Goal: Book appointment/travel/reservation

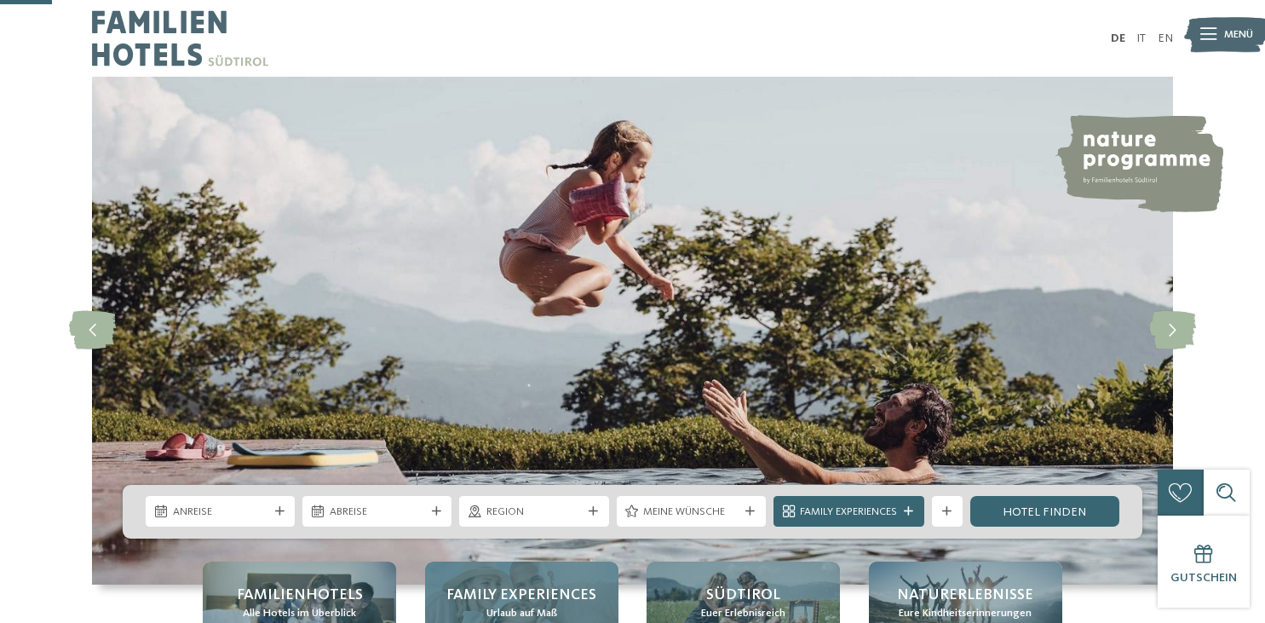
scroll to position [269, 0]
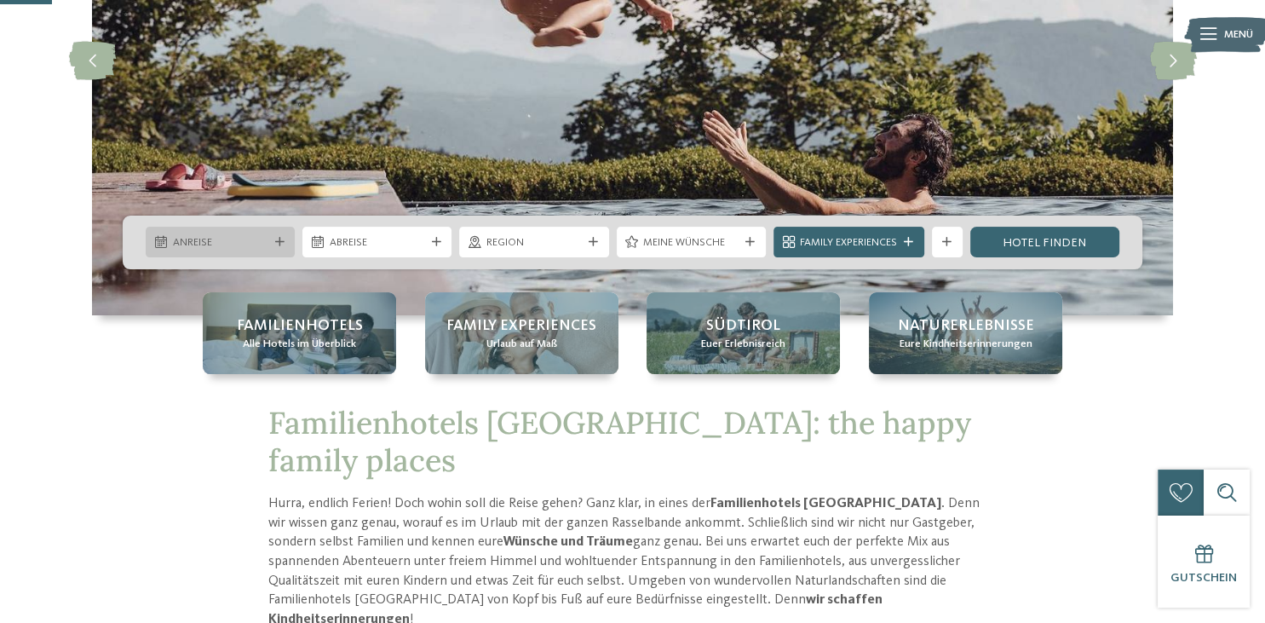
click at [237, 239] on span "Anreise" at bounding box center [220, 242] width 95 height 15
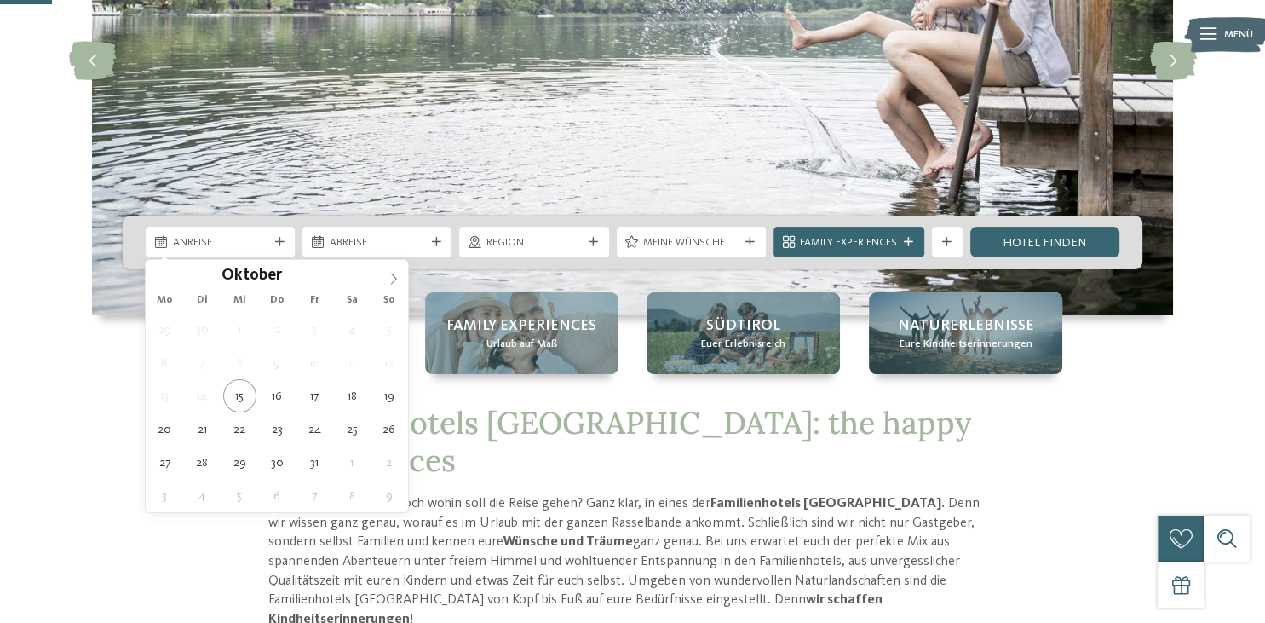
click at [393, 284] on icon at bounding box center [393, 279] width 12 height 12
type input "****"
click at [393, 284] on icon at bounding box center [393, 279] width 12 height 12
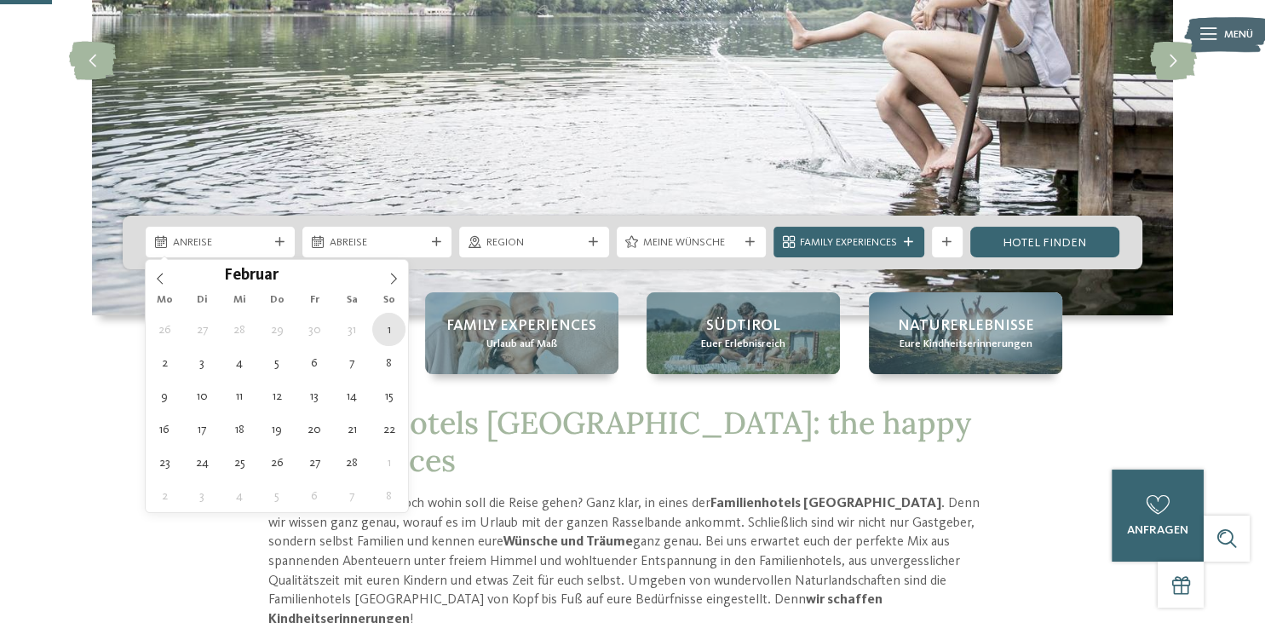
type div "01.02.2026"
type input "****"
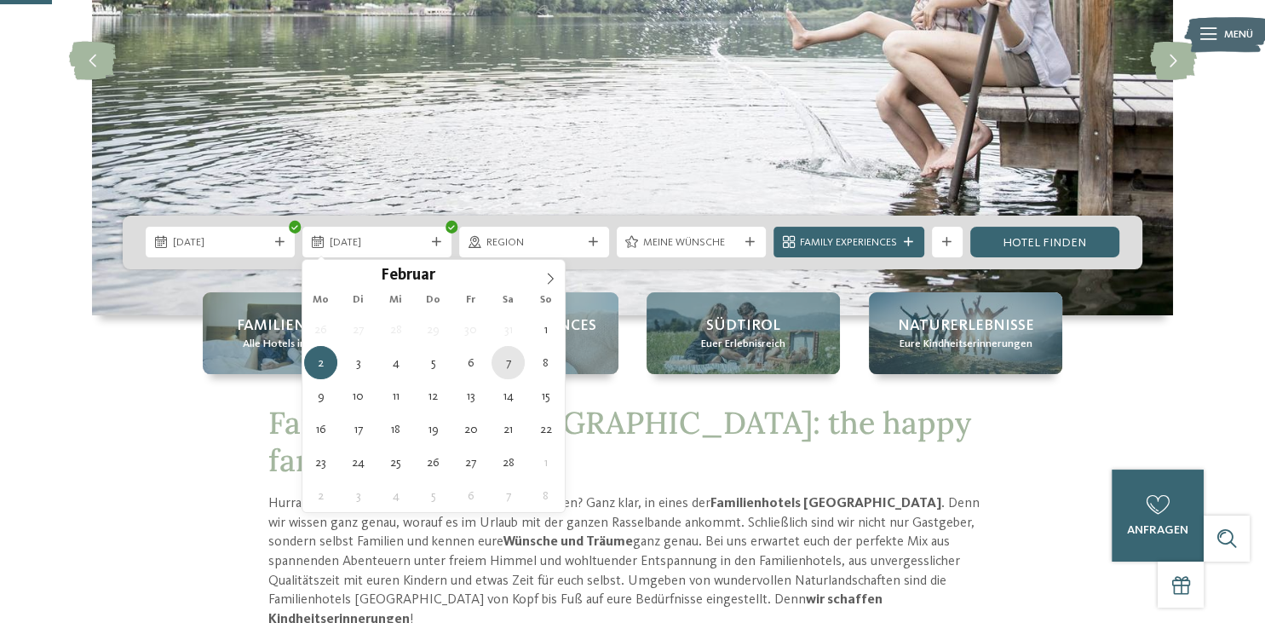
type div "07.02.2026"
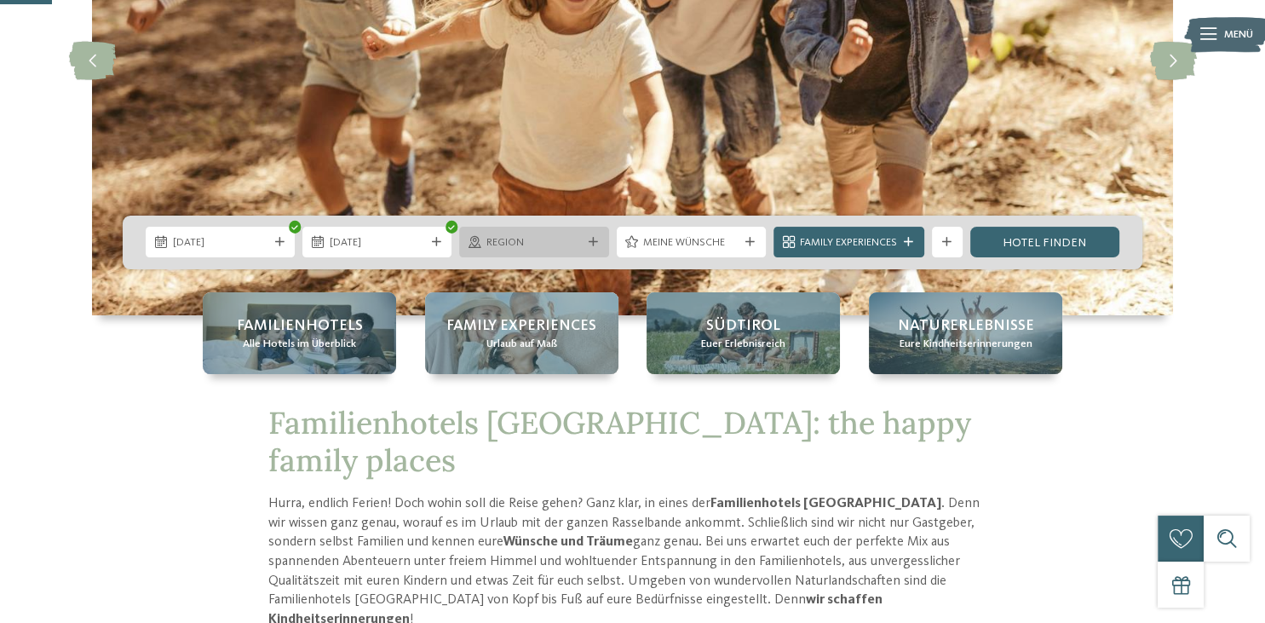
click at [543, 245] on span "Region" at bounding box center [533, 242] width 95 height 15
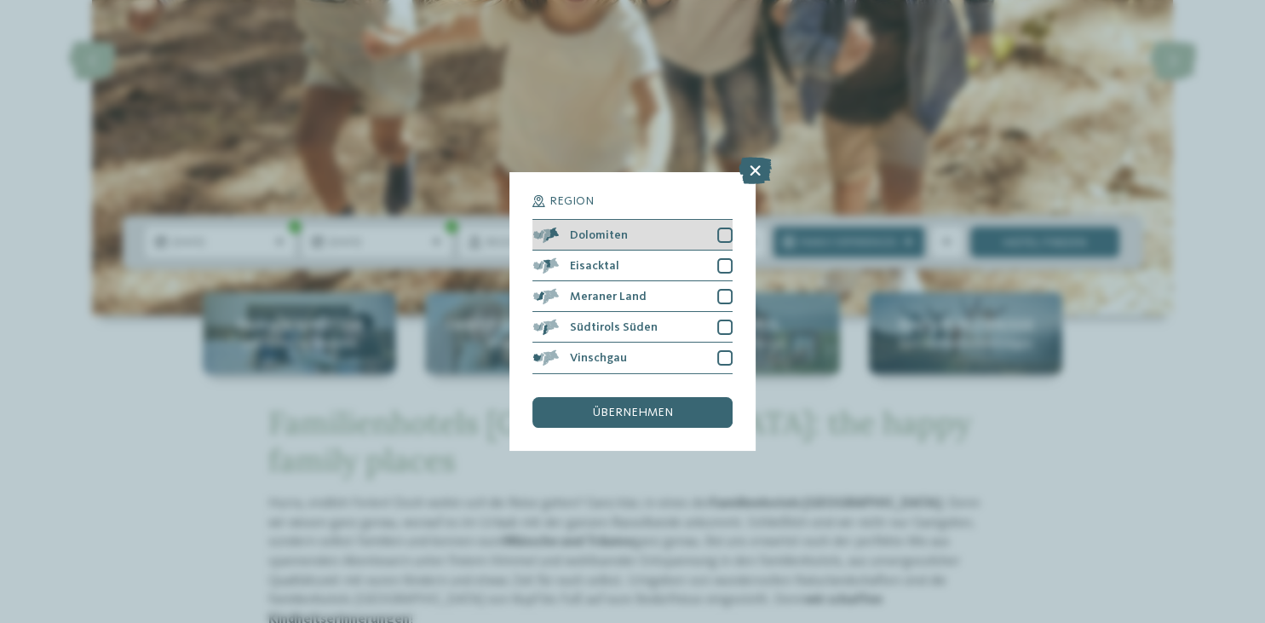
click at [562, 237] on div "Dolomiten" at bounding box center [631, 235] width 199 height 31
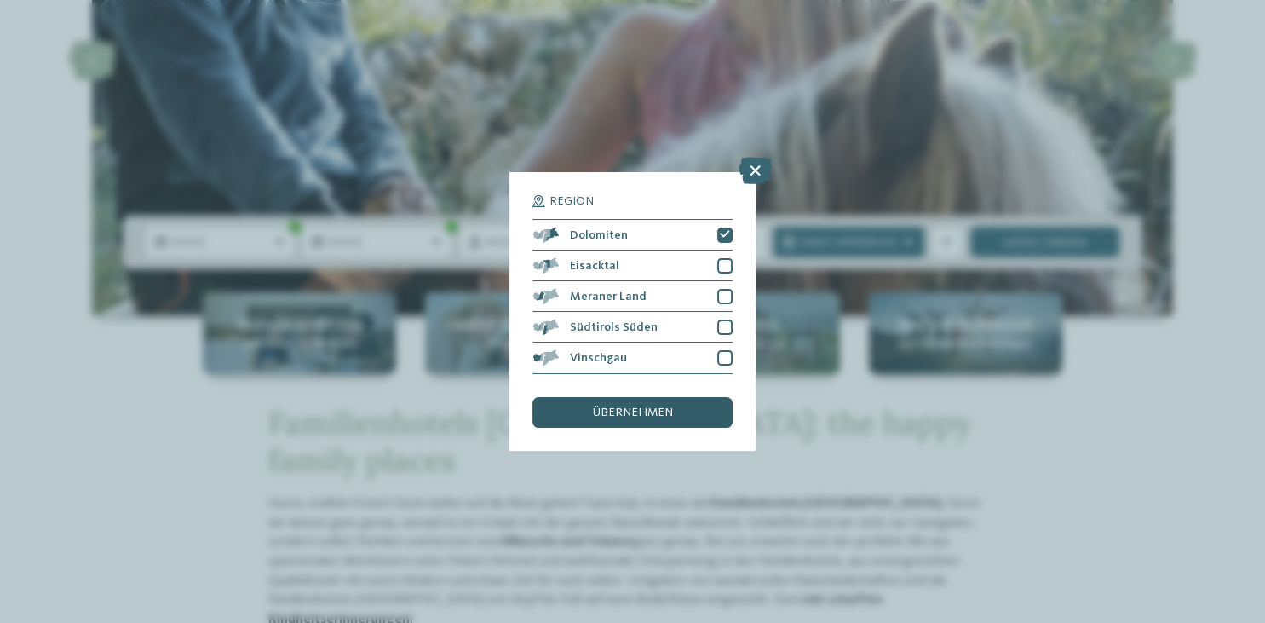
click at [623, 416] on span "übernehmen" at bounding box center [633, 412] width 80 height 12
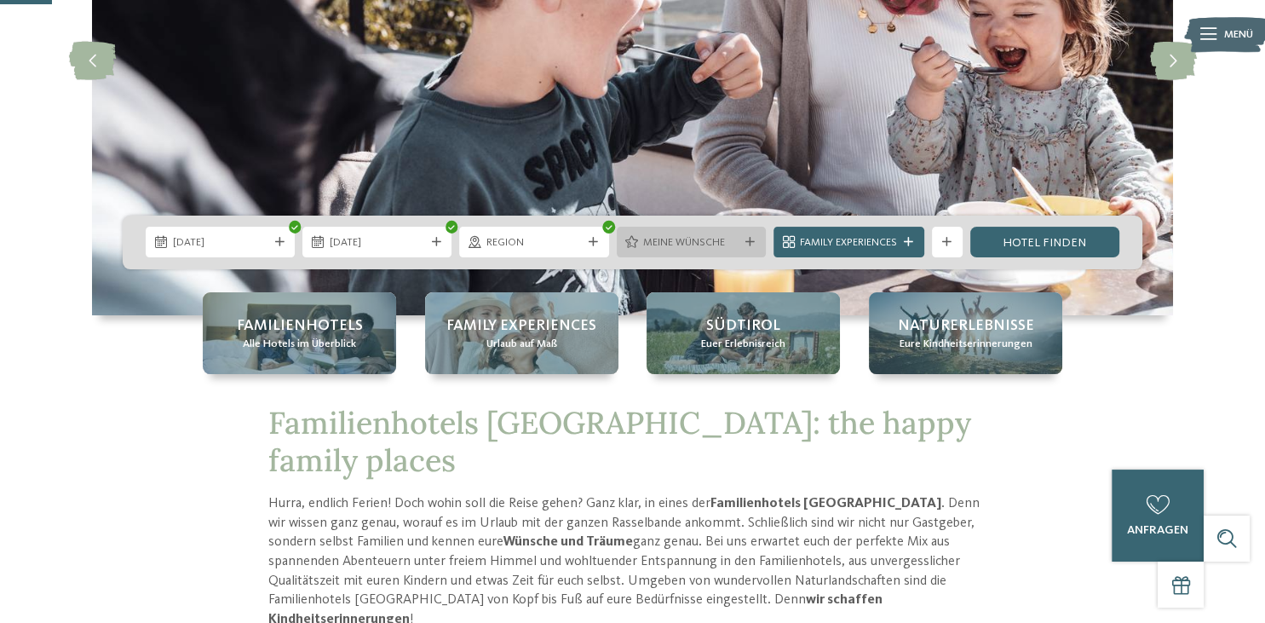
click at [720, 240] on span "Meine Wünsche" at bounding box center [690, 242] width 95 height 15
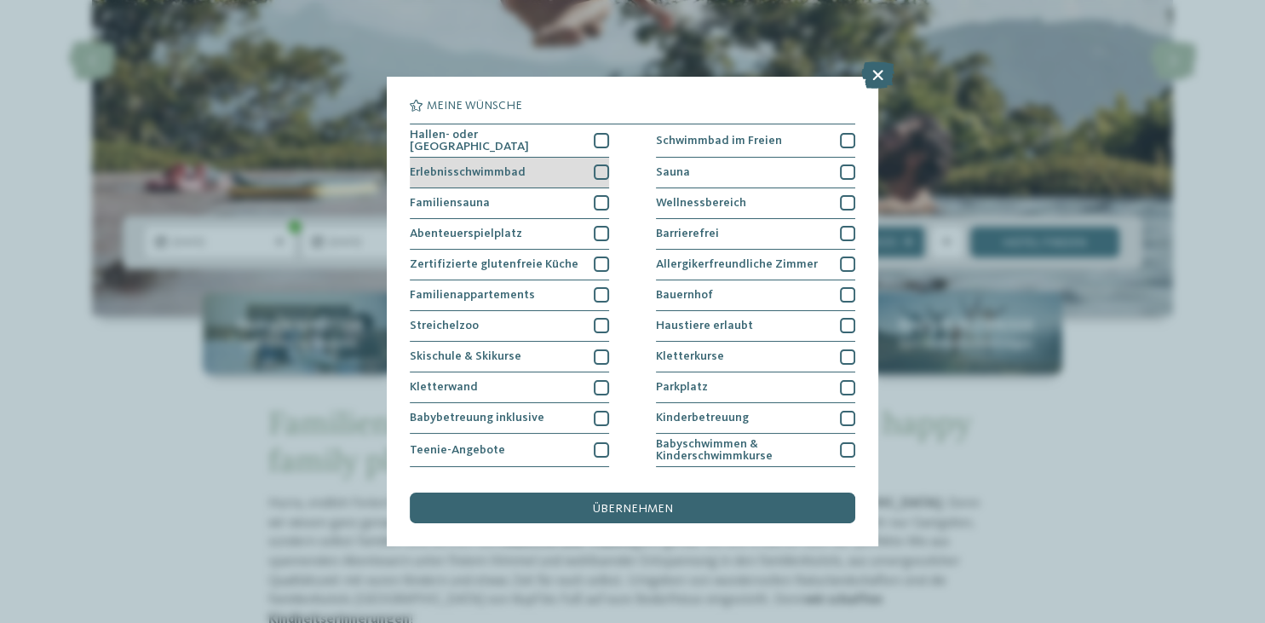
click at [546, 159] on div "Erlebnisschwimmbad" at bounding box center [509, 173] width 199 height 31
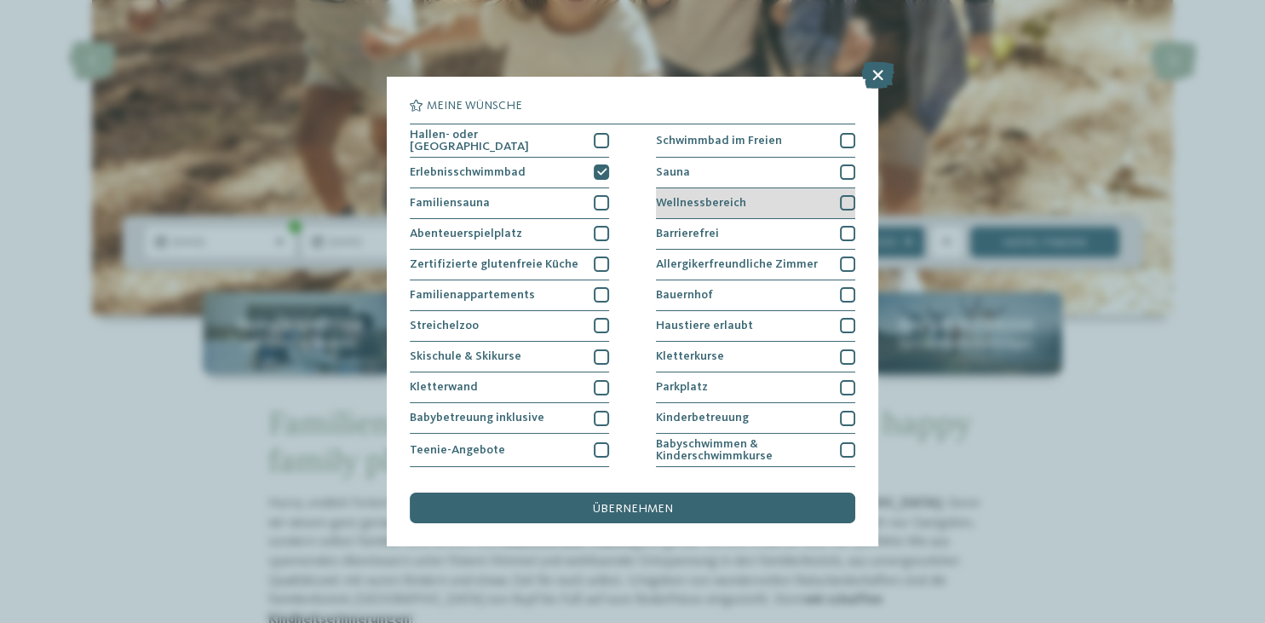
click at [704, 198] on span "Wellnessbereich" at bounding box center [701, 203] width 90 height 12
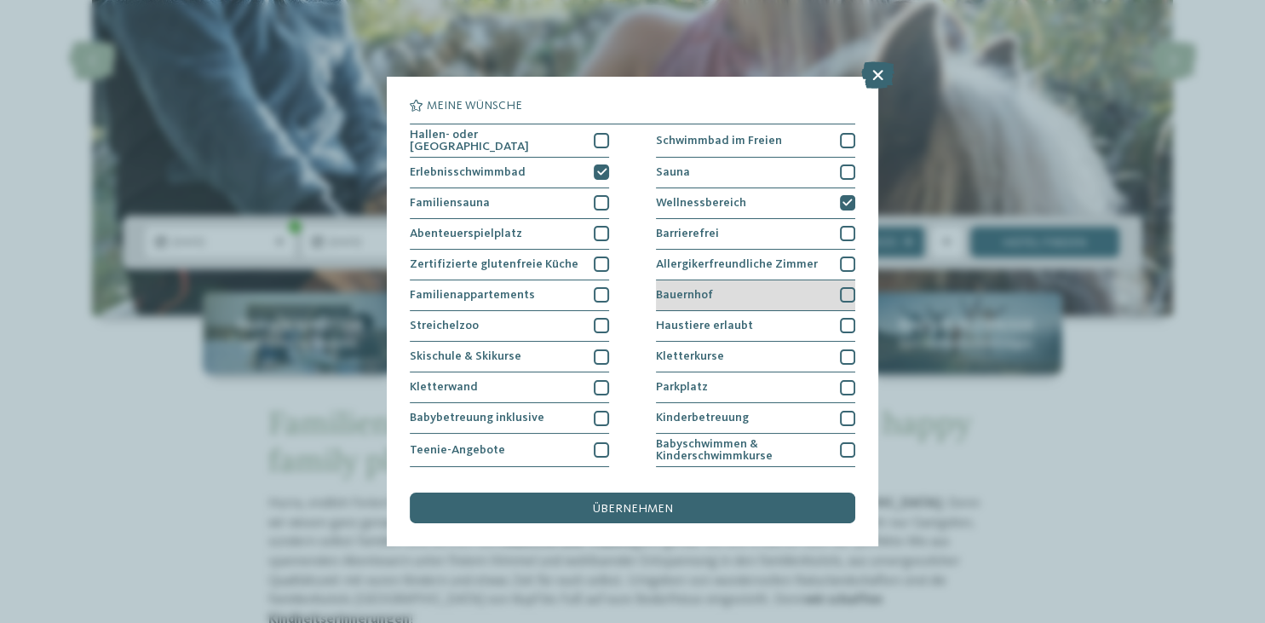
click at [748, 295] on div "Bauernhof" at bounding box center [755, 295] width 199 height 31
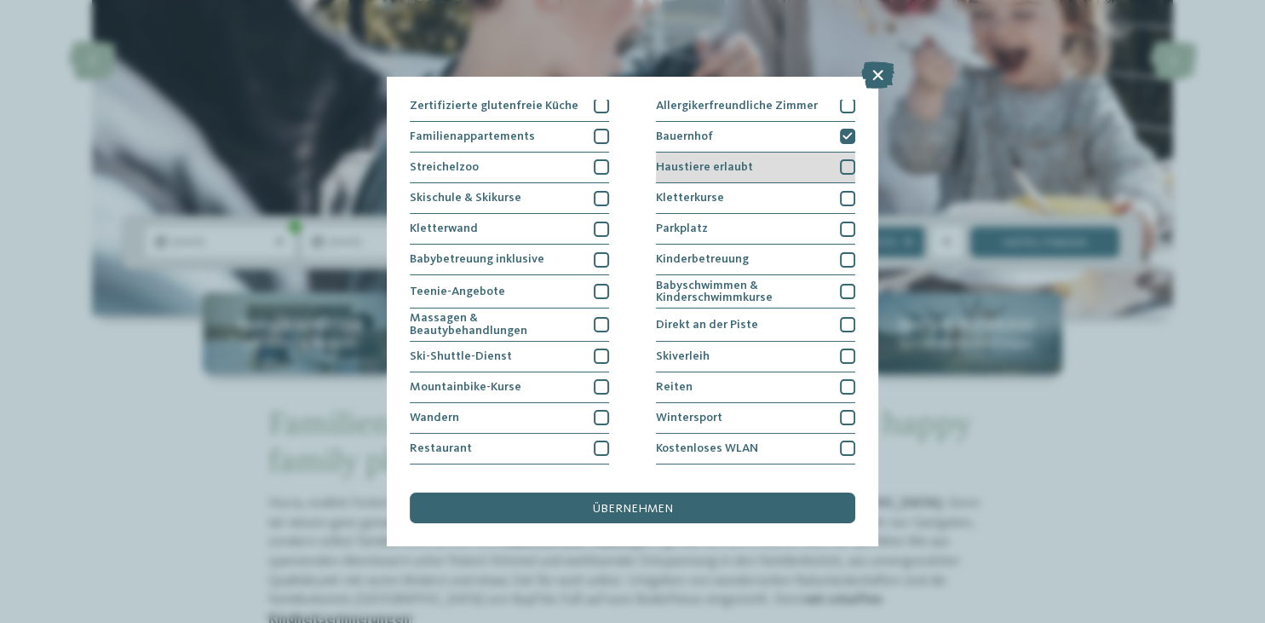
scroll to position [181, 0]
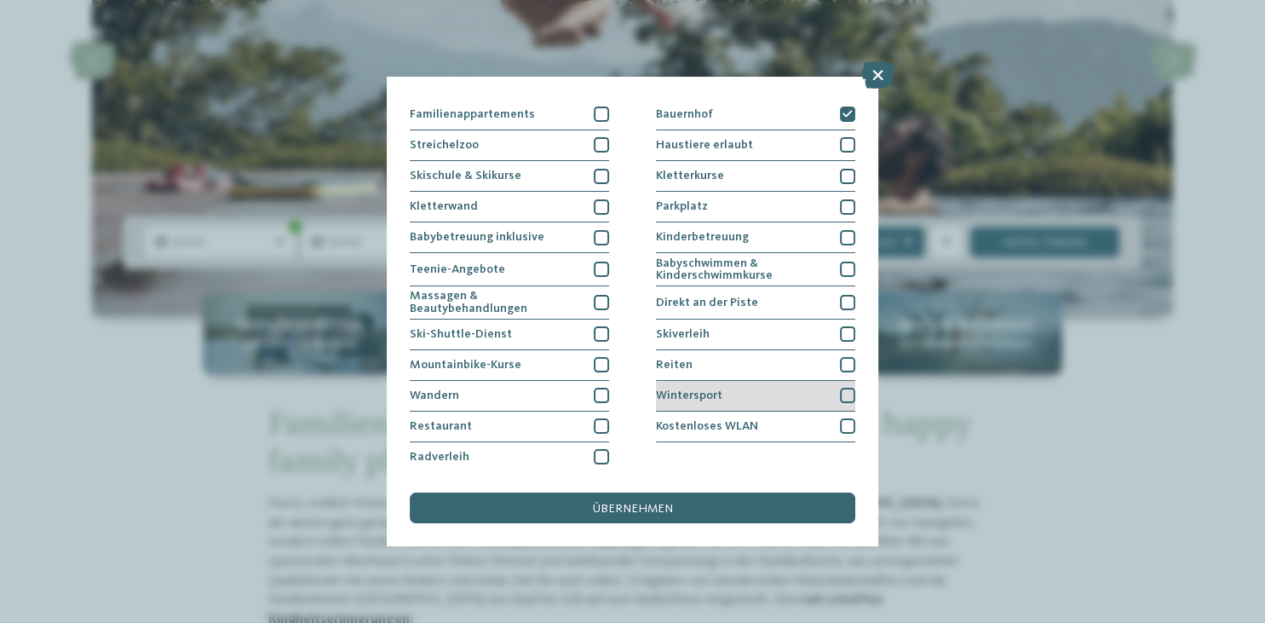
click at [749, 390] on div "Wintersport" at bounding box center [755, 396] width 199 height 31
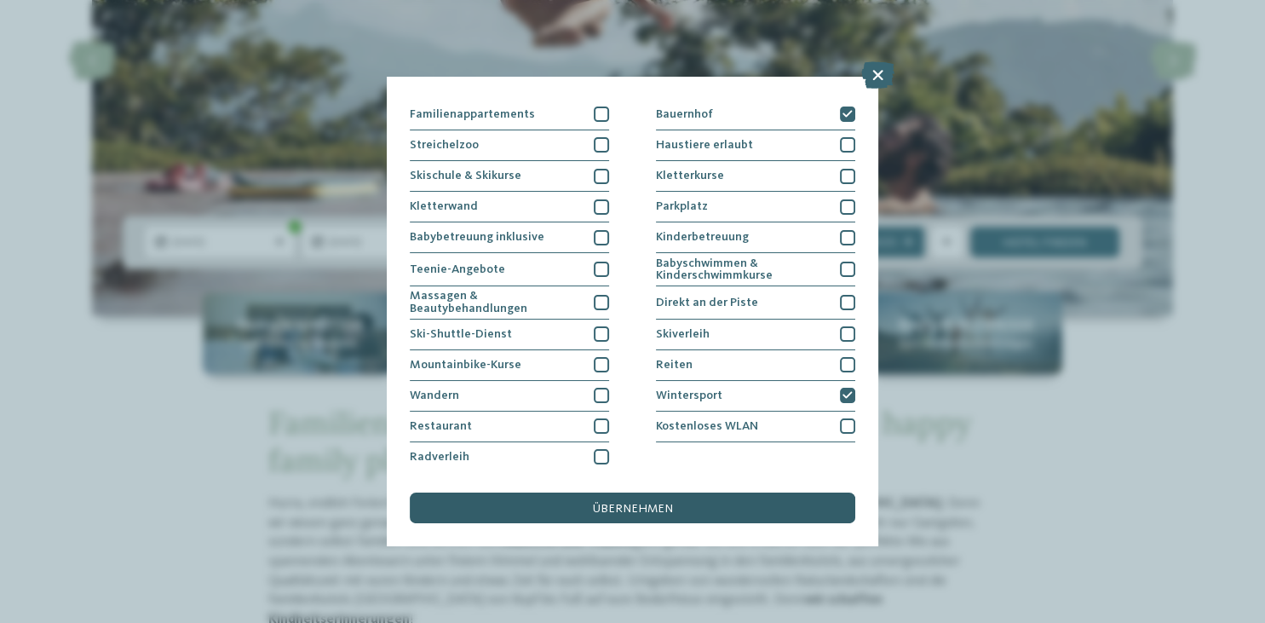
click at [702, 507] on div "übernehmen" at bounding box center [632, 507] width 445 height 31
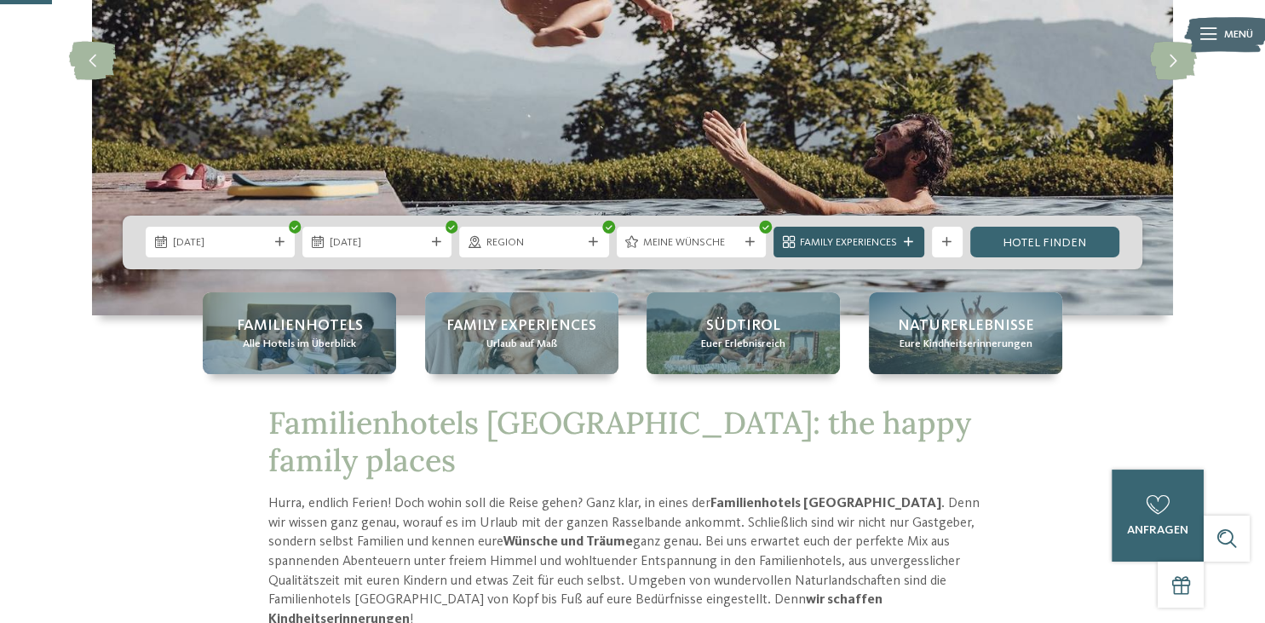
click at [869, 246] on span "Family Experiences" at bounding box center [848, 242] width 97 height 15
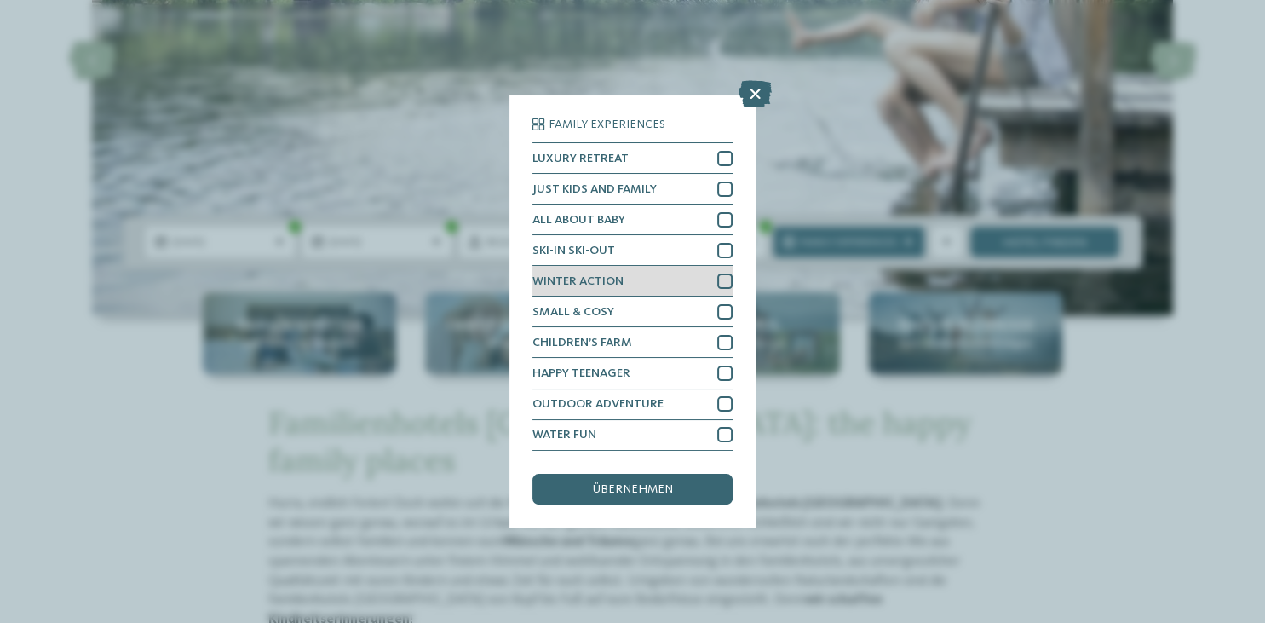
click at [628, 278] on div "WINTER ACTION" at bounding box center [631, 281] width 199 height 31
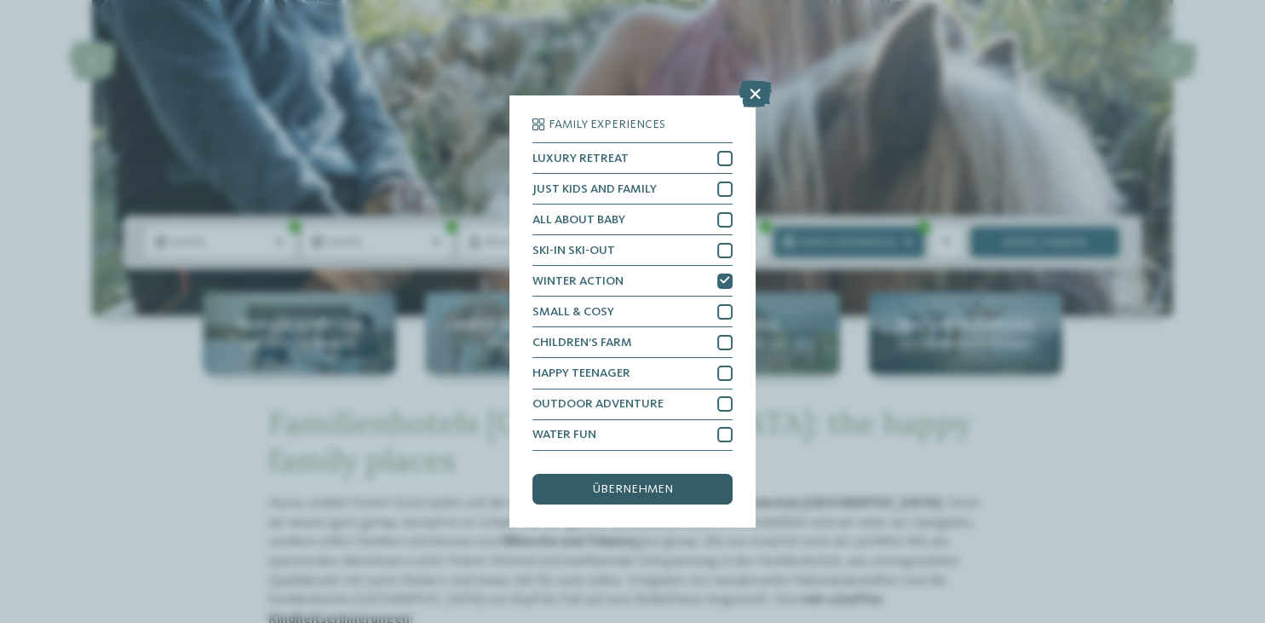
click at [676, 489] on div "übernehmen" at bounding box center [631, 488] width 199 height 31
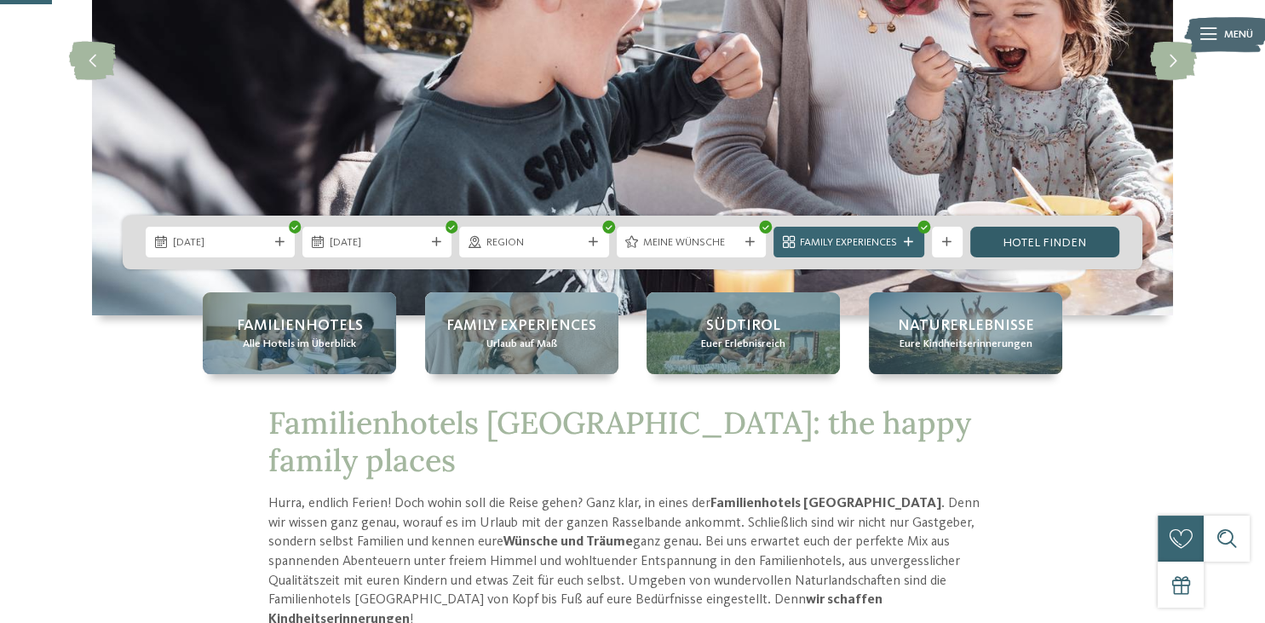
click at [1029, 241] on link "Hotel finden" at bounding box center [1044, 242] width 149 height 31
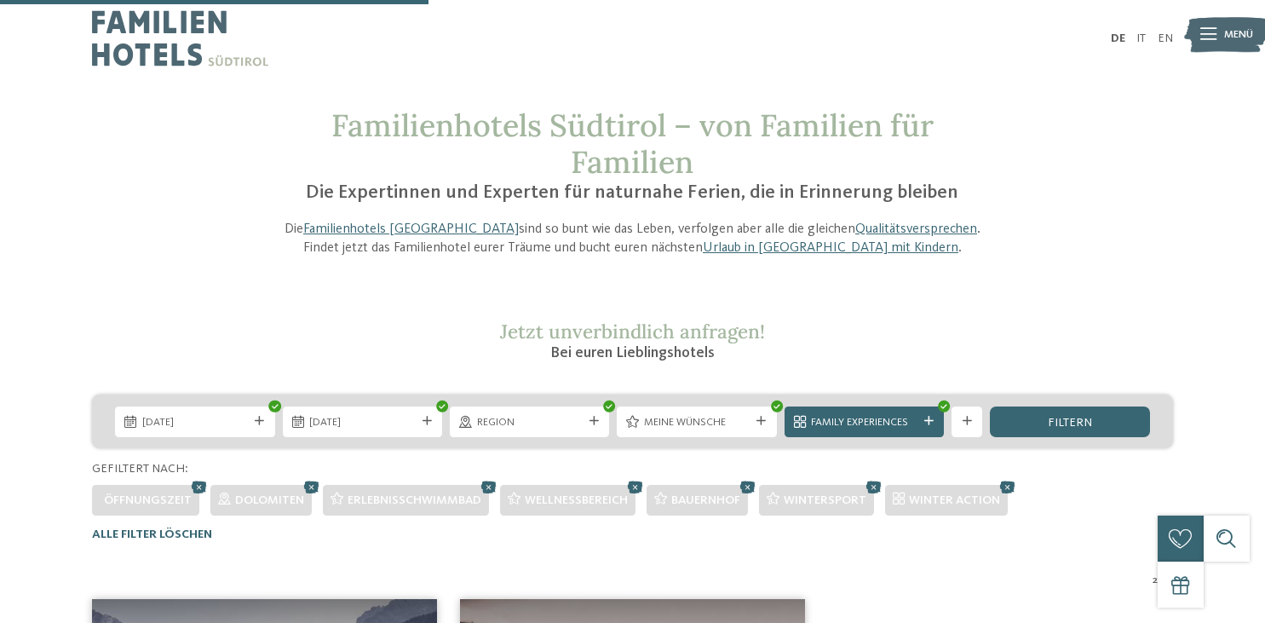
scroll to position [494, 0]
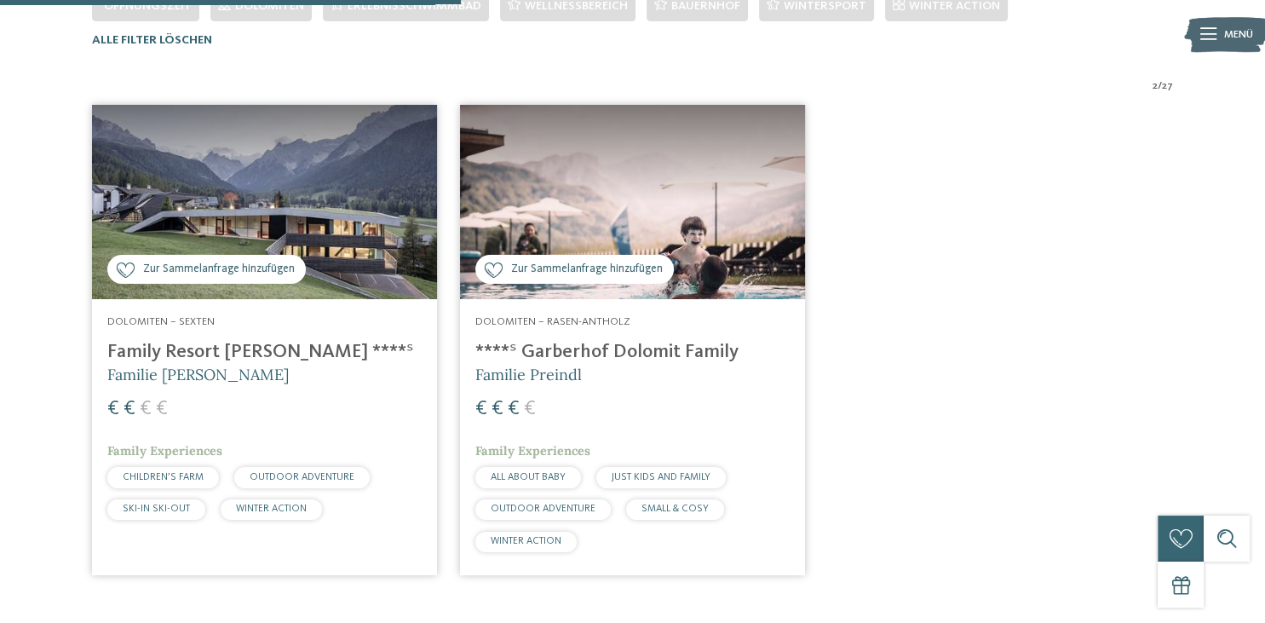
click at [250, 359] on h4 "Family Resort [PERSON_NAME] ****ˢ" at bounding box center [264, 352] width 314 height 23
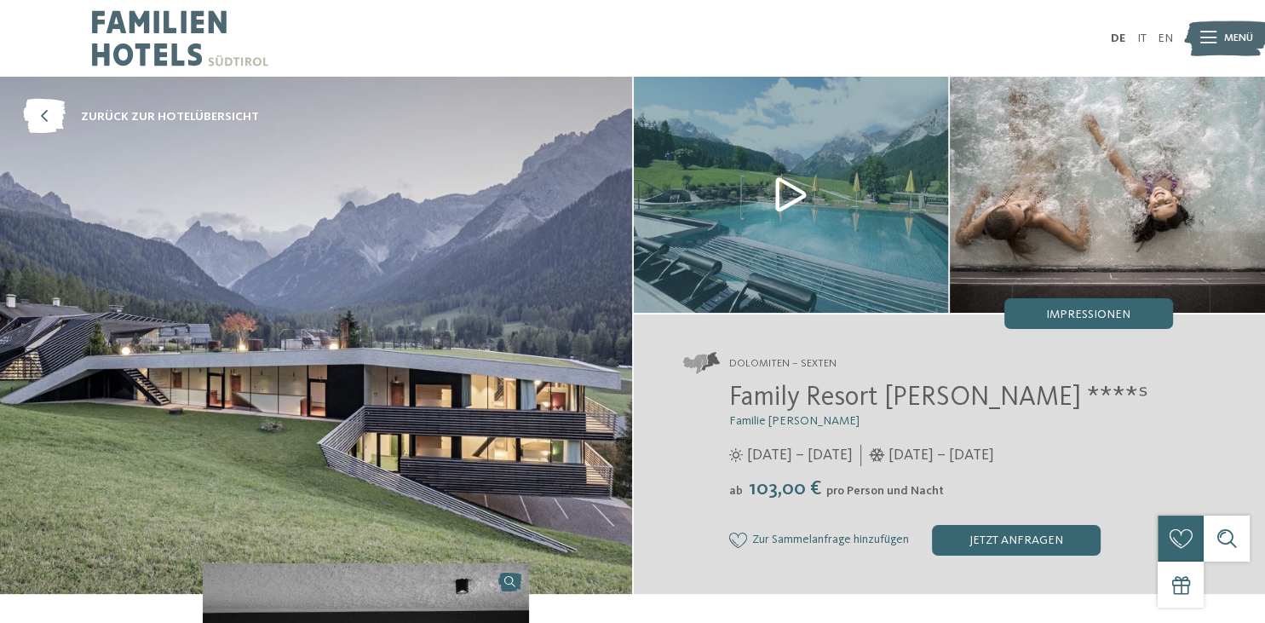
click at [0, 0] on div "Newsletter * **** **** ******* ****** Anrede Vorname Nachname Link" at bounding box center [0, 0] width 0 height 0
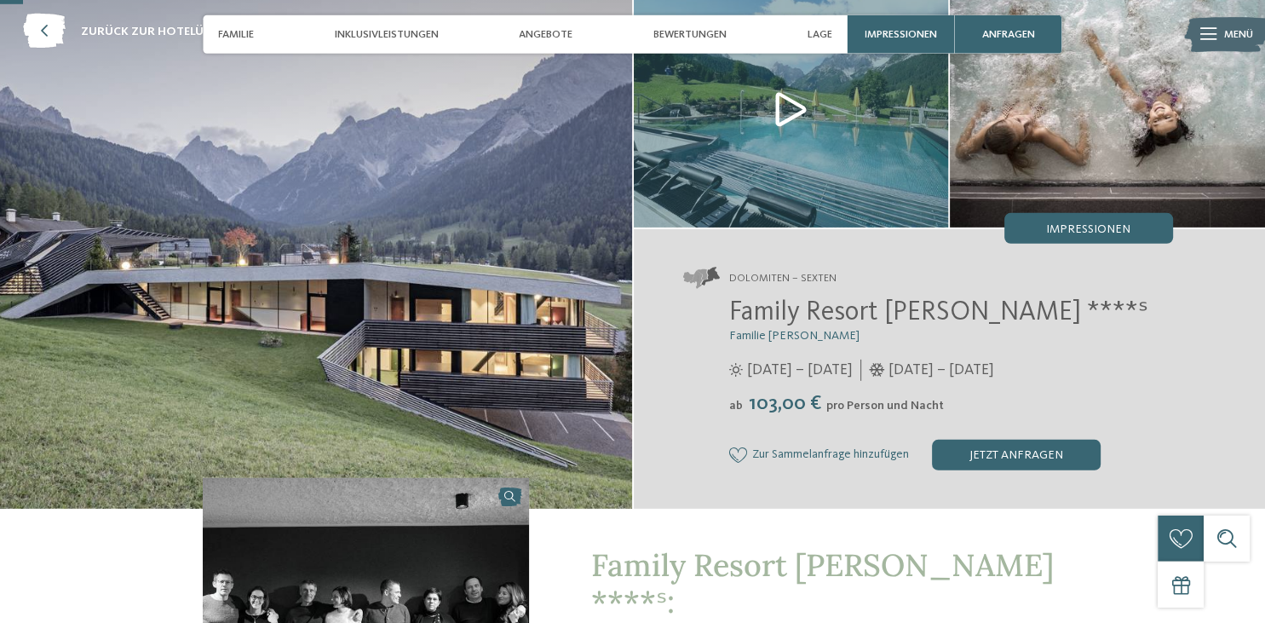
scroll to position [89, 0]
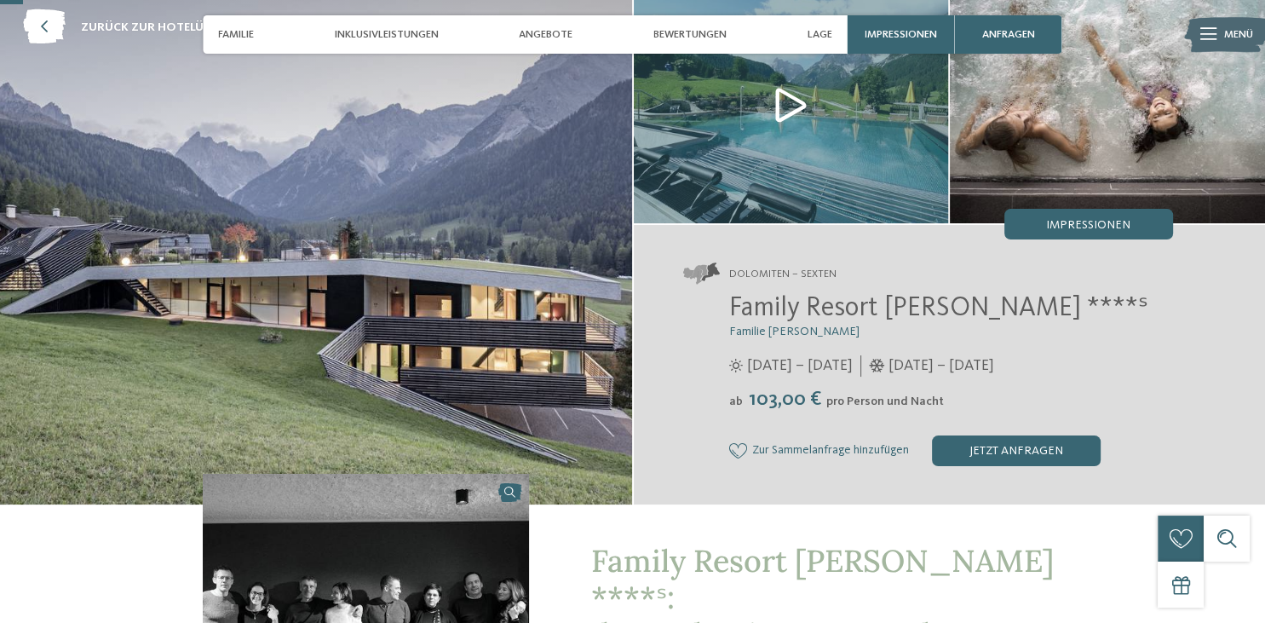
click at [347, 298] on img at bounding box center [316, 245] width 632 height 517
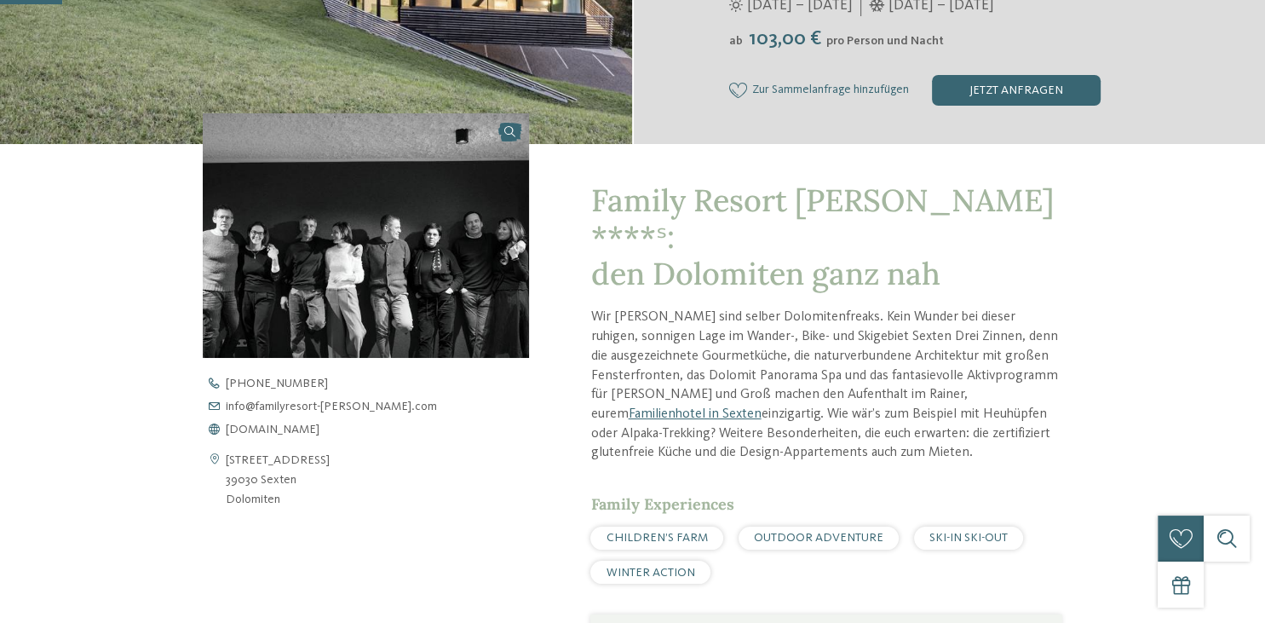
scroll to position [0, 0]
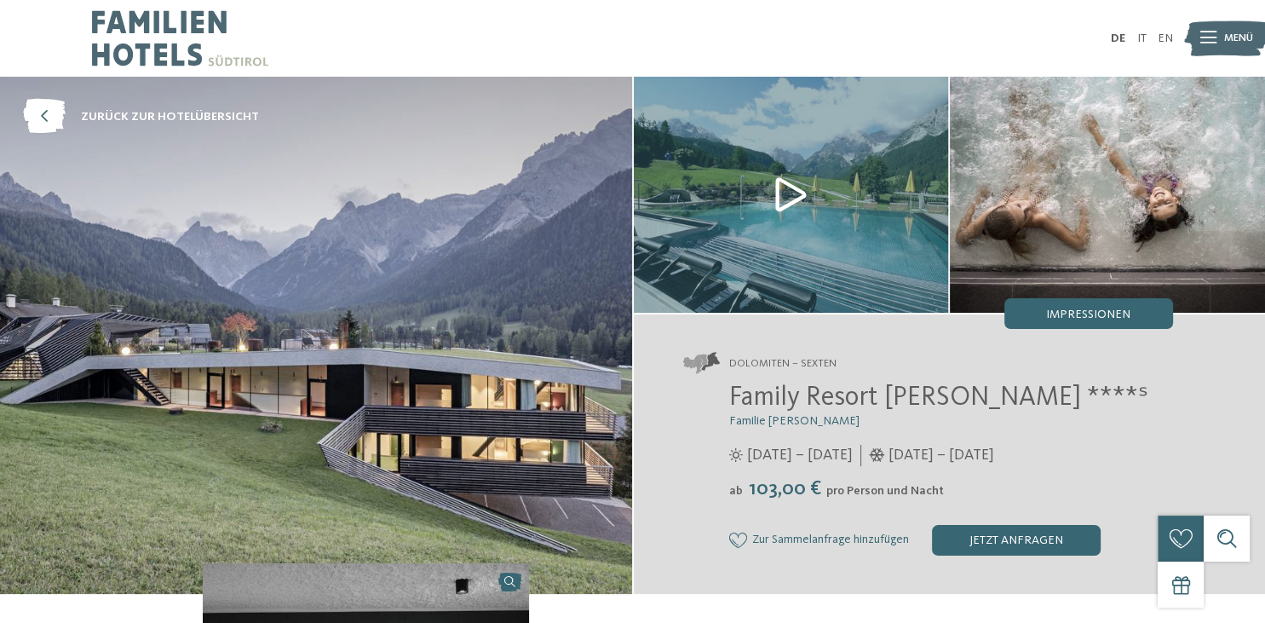
click at [494, 316] on img at bounding box center [316, 335] width 632 height 517
click at [1107, 314] on span "Impressionen" at bounding box center [1088, 314] width 84 height 12
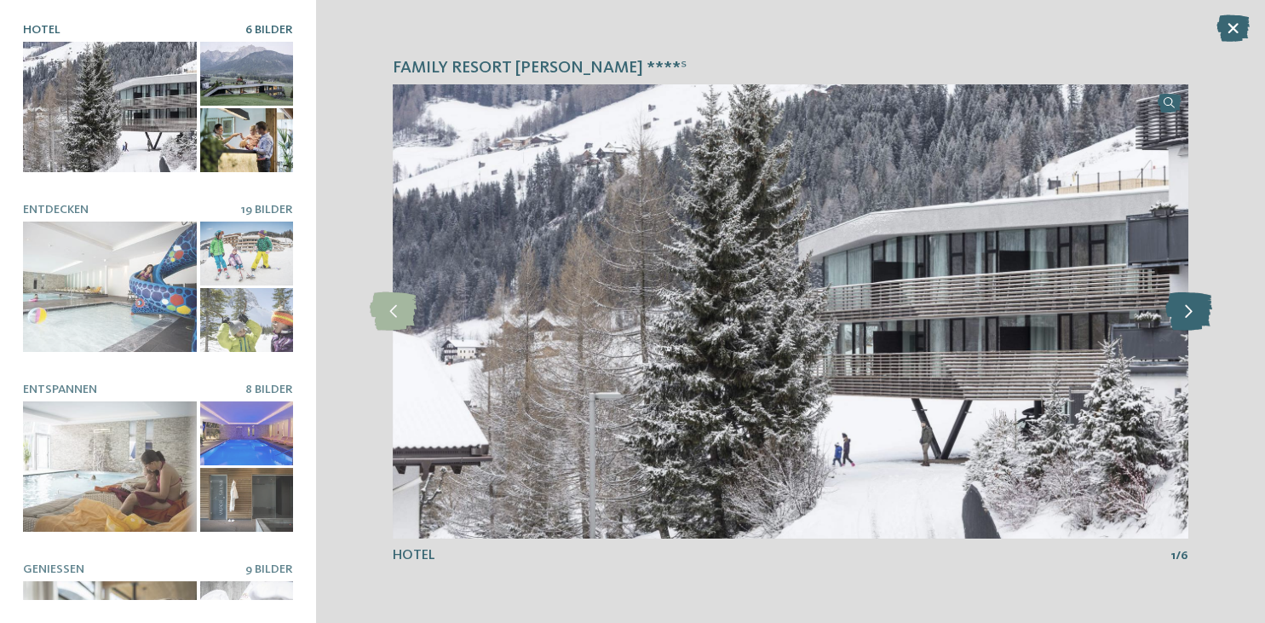
click at [1185, 312] on icon at bounding box center [1187, 311] width 47 height 38
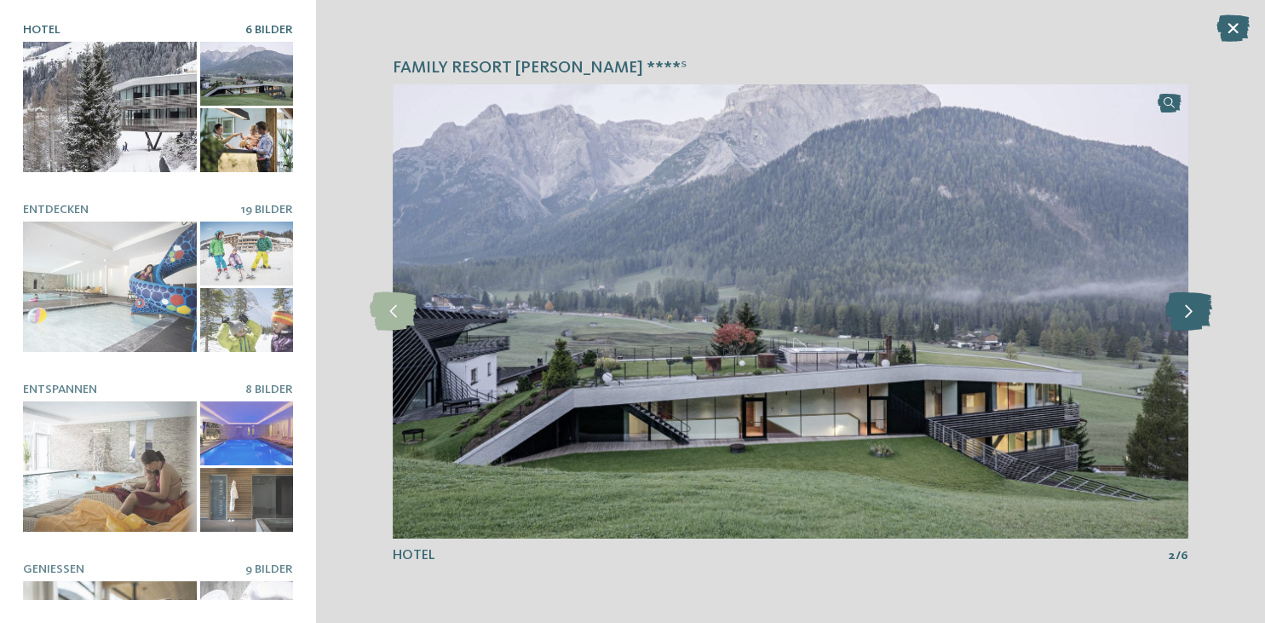
click at [1185, 312] on icon at bounding box center [1187, 311] width 47 height 38
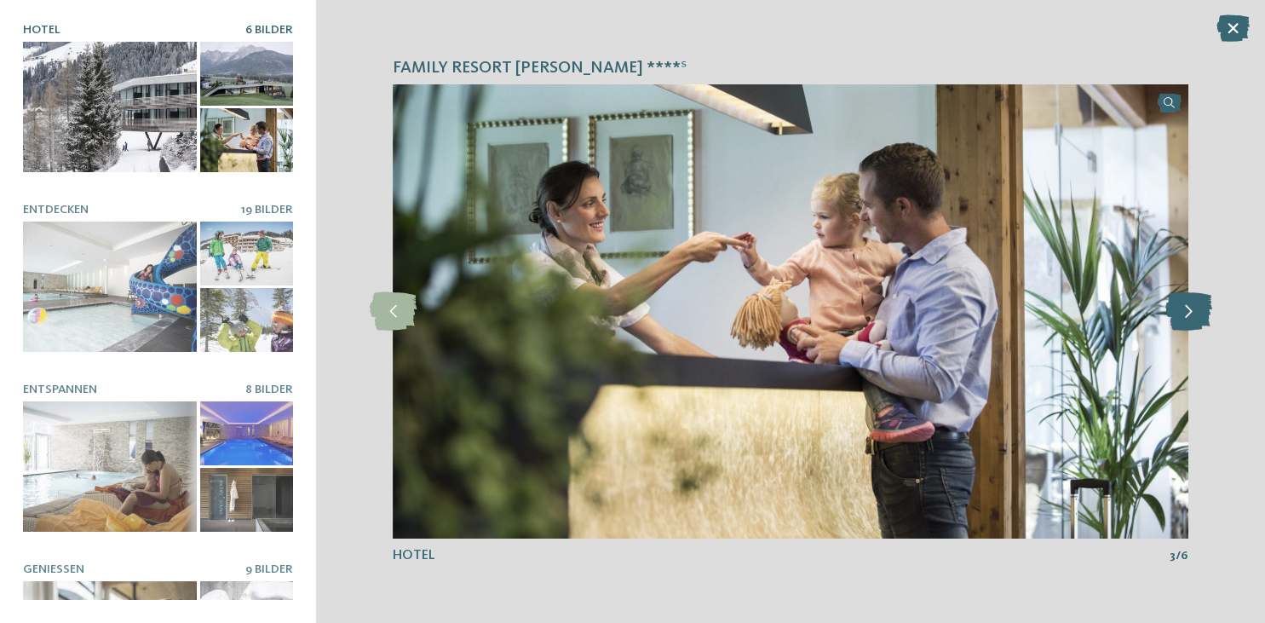
click at [1185, 312] on icon at bounding box center [1187, 311] width 47 height 38
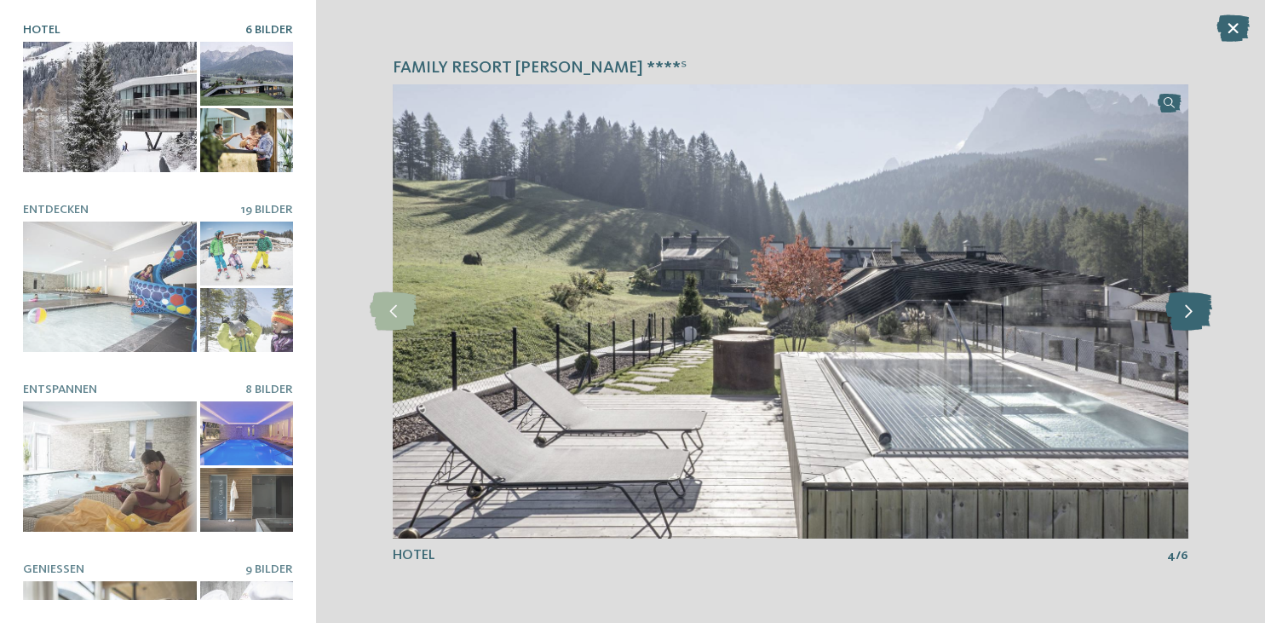
click at [1185, 312] on icon at bounding box center [1187, 311] width 47 height 38
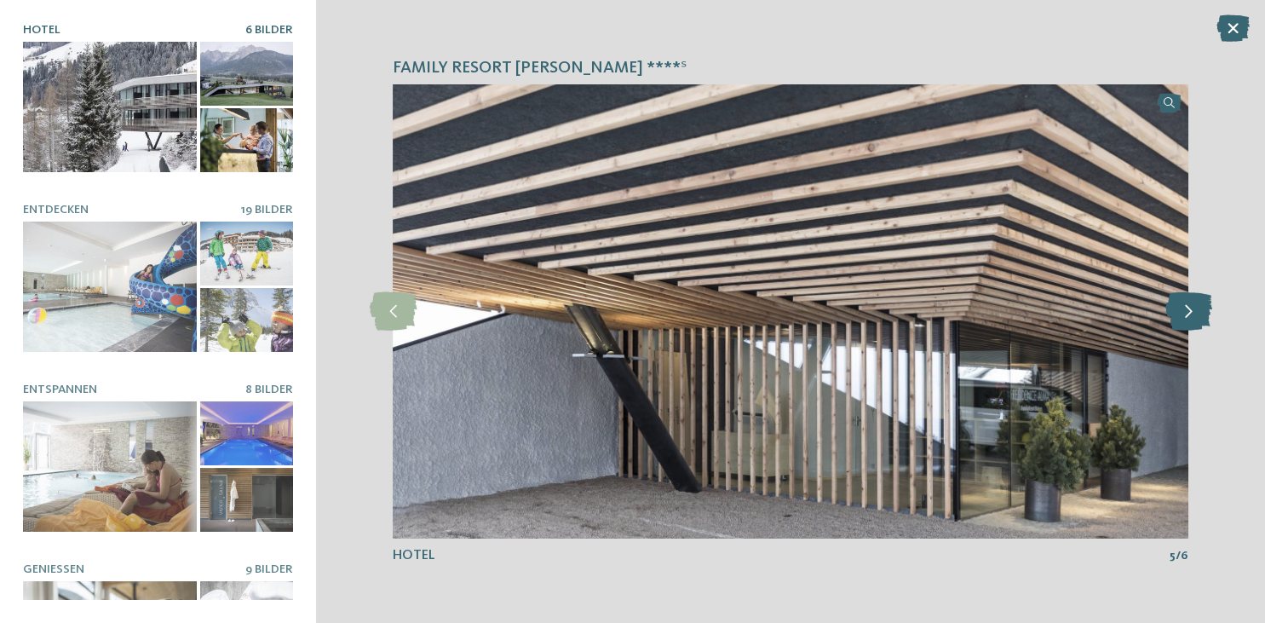
click at [1185, 312] on icon at bounding box center [1187, 311] width 47 height 38
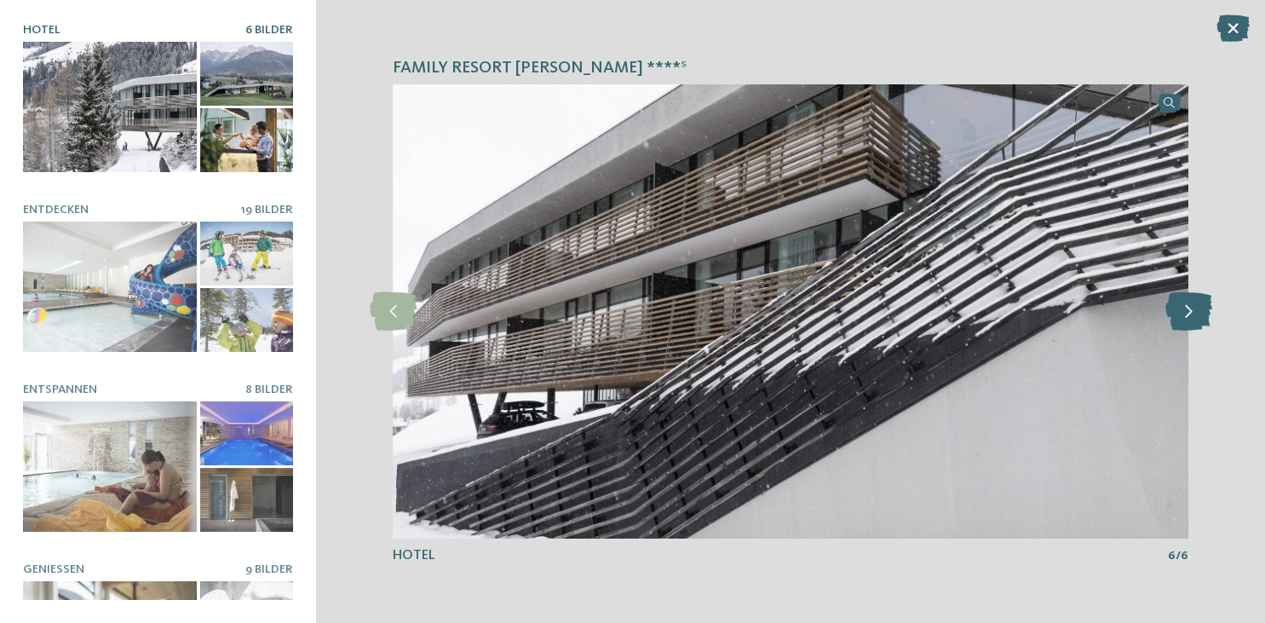
click at [1185, 312] on icon at bounding box center [1187, 311] width 47 height 38
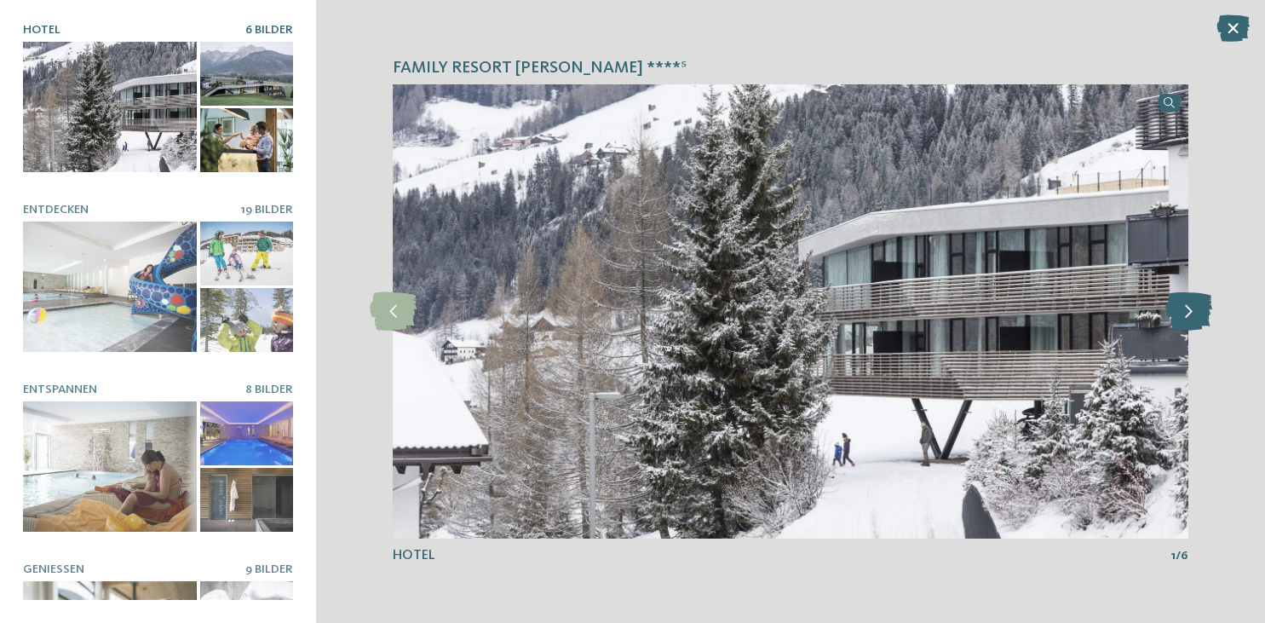
click at [1185, 312] on icon at bounding box center [1187, 311] width 47 height 38
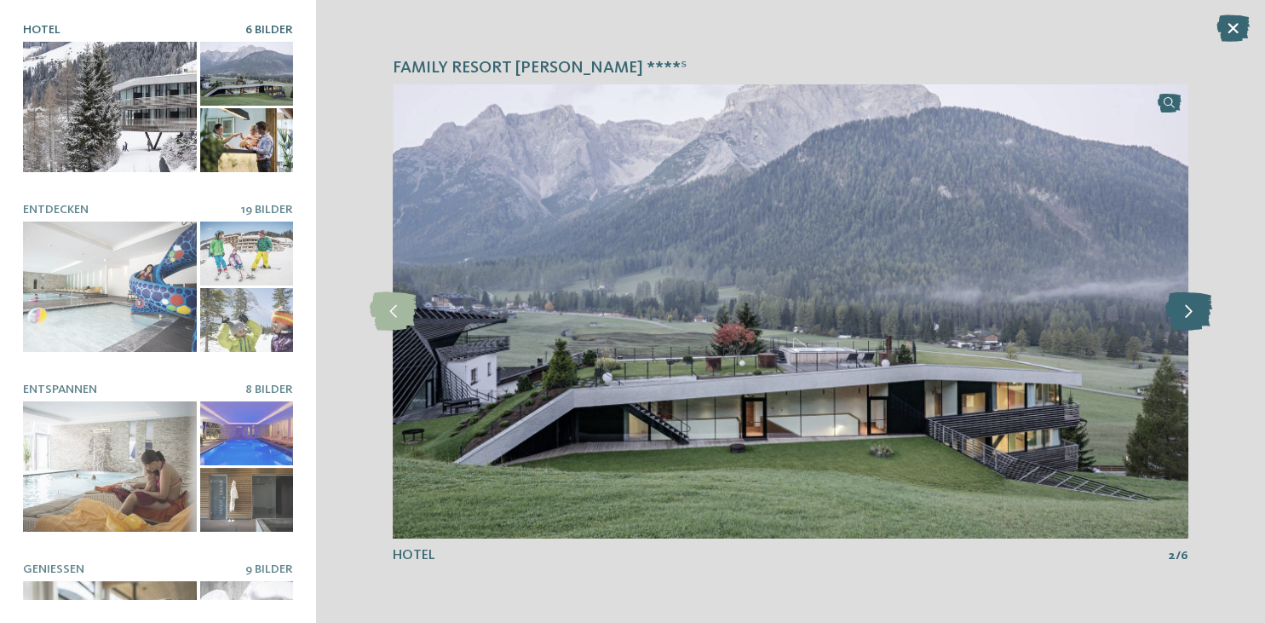
click at [1185, 312] on icon at bounding box center [1187, 311] width 47 height 38
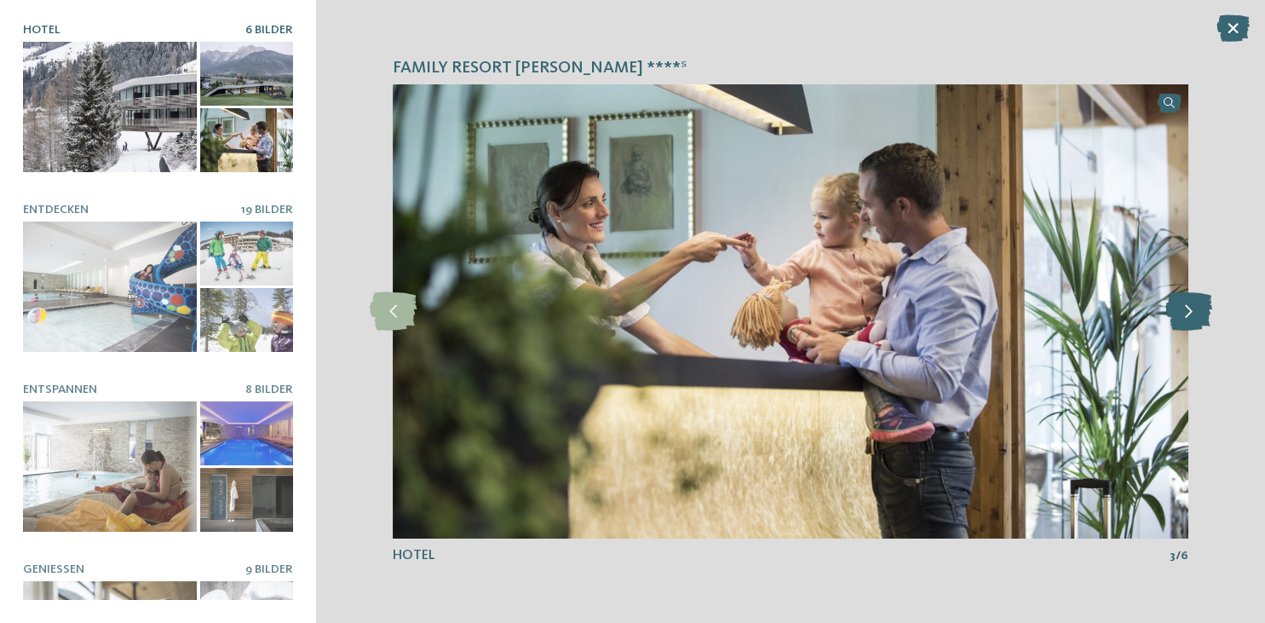
click at [1185, 312] on icon at bounding box center [1187, 311] width 47 height 38
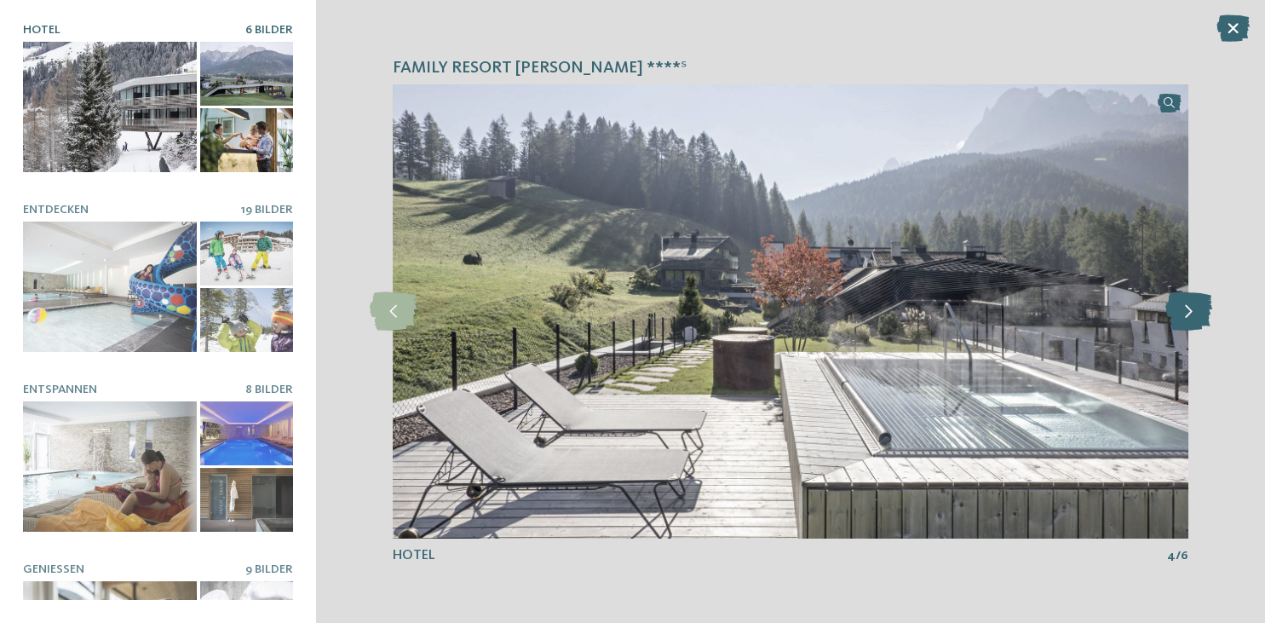
click at [1185, 312] on icon at bounding box center [1187, 311] width 47 height 38
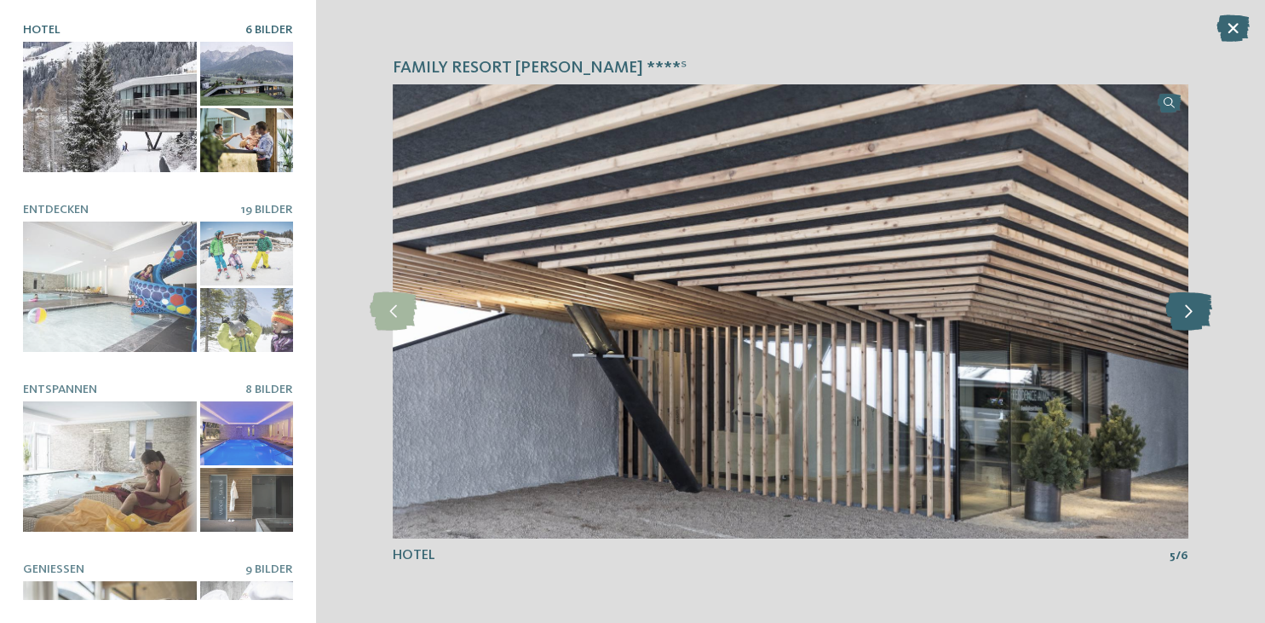
click at [1185, 312] on icon at bounding box center [1187, 311] width 47 height 38
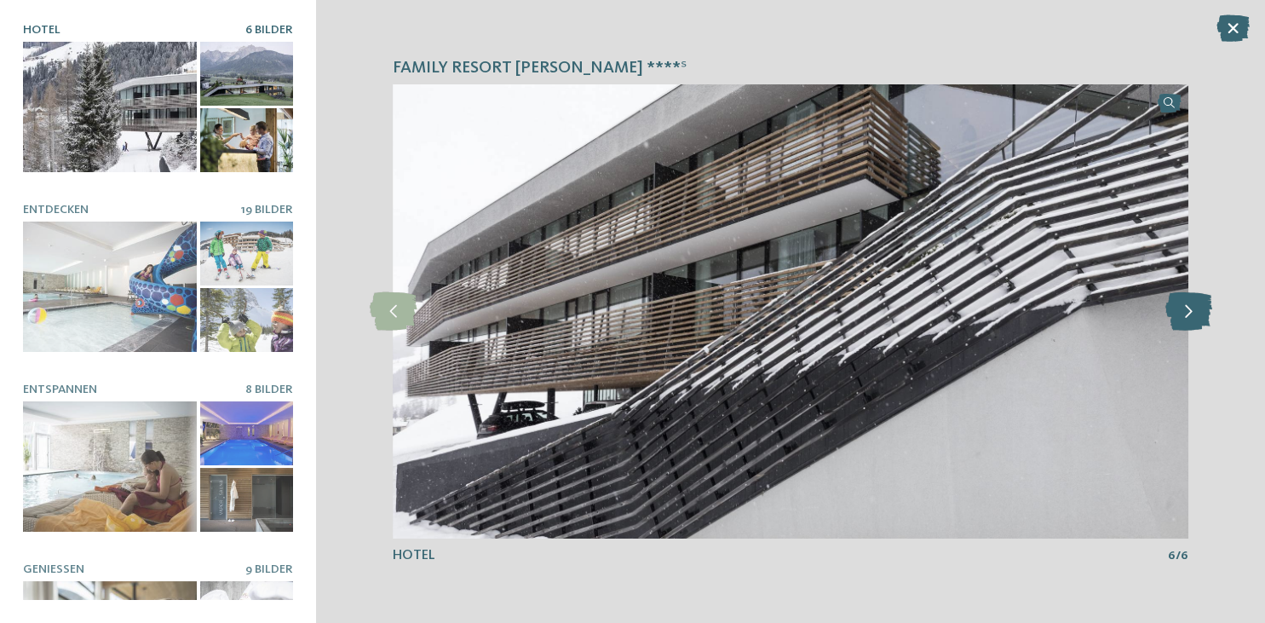
click at [1185, 312] on icon at bounding box center [1187, 311] width 47 height 38
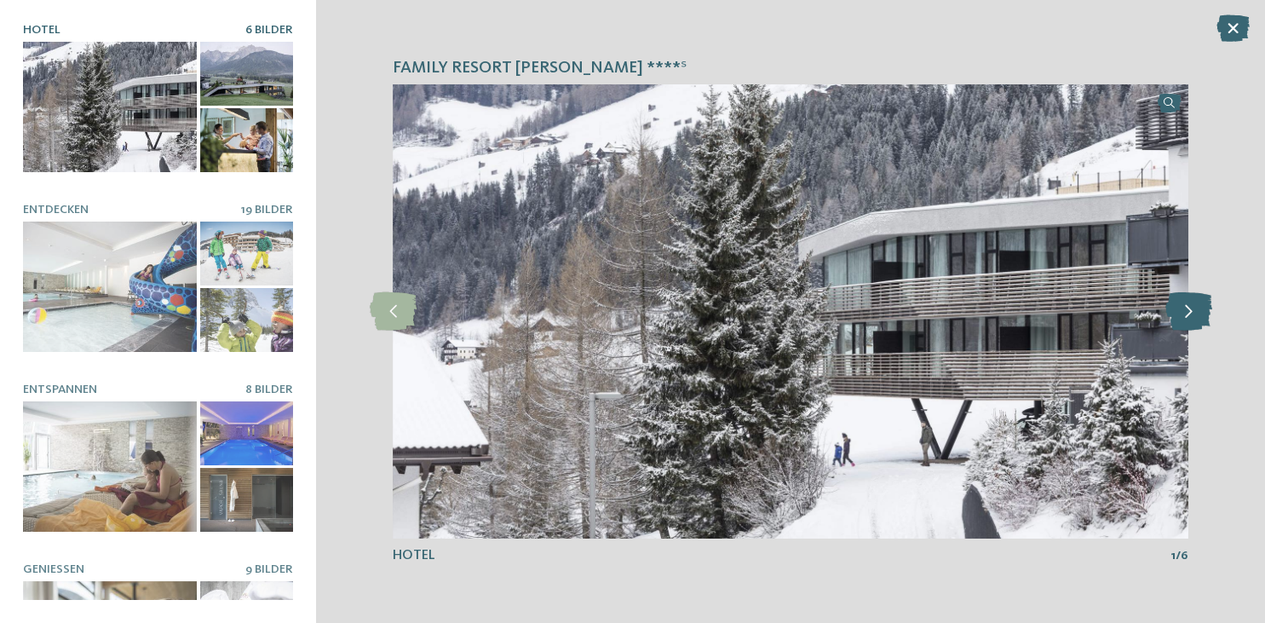
click at [1185, 312] on icon at bounding box center [1187, 311] width 47 height 38
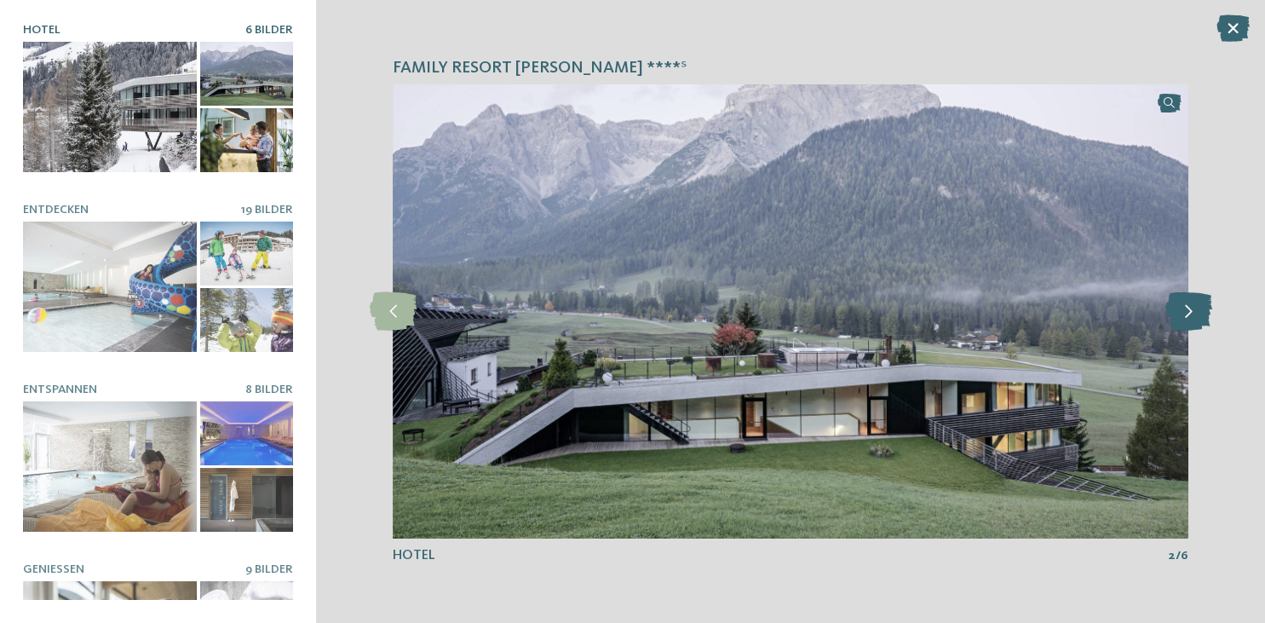
click at [1185, 312] on icon at bounding box center [1187, 311] width 47 height 38
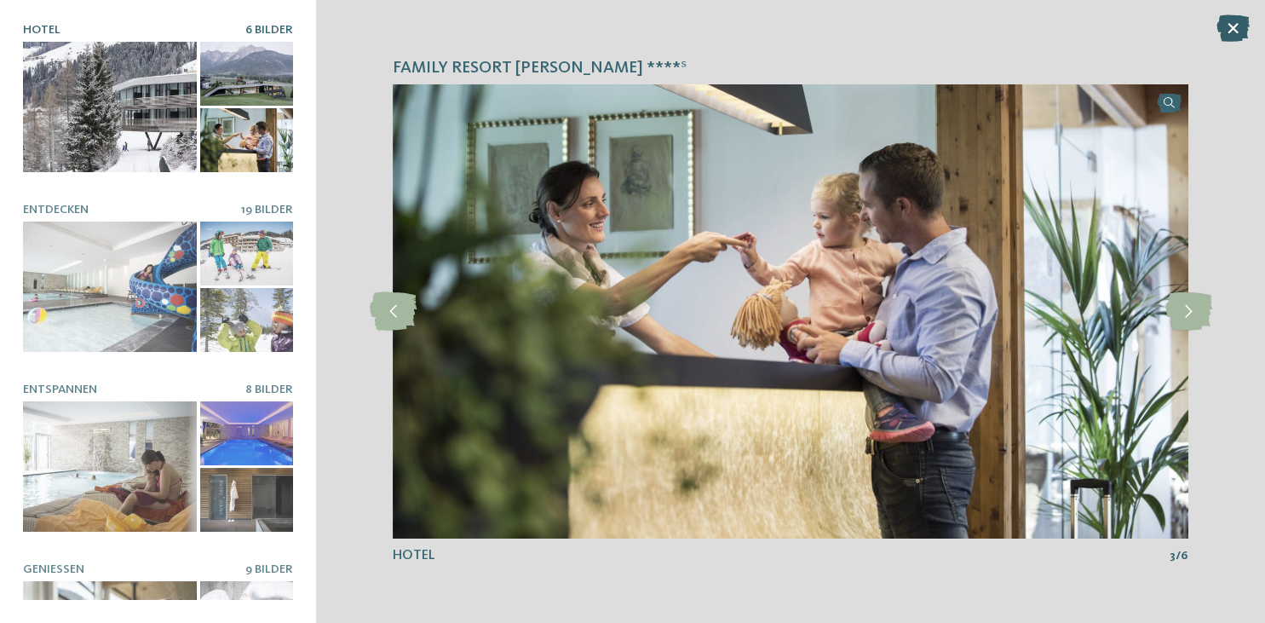
click at [1235, 32] on icon at bounding box center [1232, 27] width 33 height 27
